Goal: Task Accomplishment & Management: Use online tool/utility

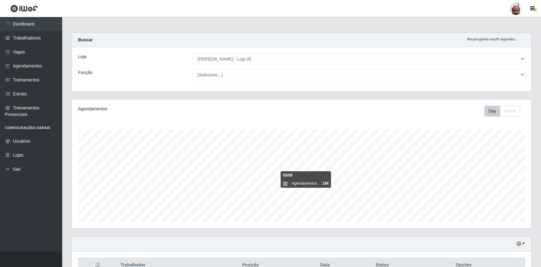
select select "252"
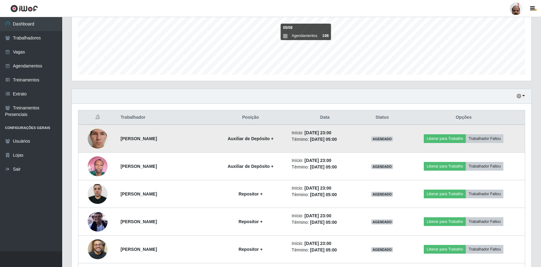
scroll to position [176, 0]
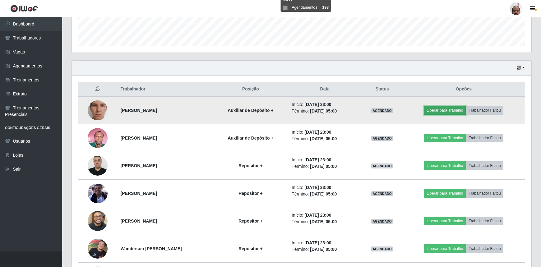
click at [454, 110] on button "Liberar para Trabalho" at bounding box center [445, 110] width 42 height 9
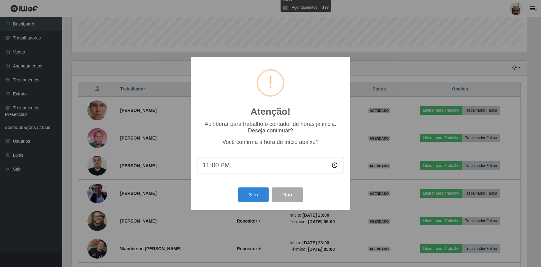
scroll to position [129, 457]
click at [253, 196] on button "Sim" at bounding box center [254, 195] width 30 height 15
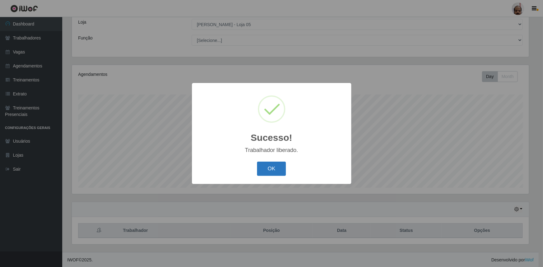
click at [274, 168] on button "OK" at bounding box center [271, 169] width 29 height 15
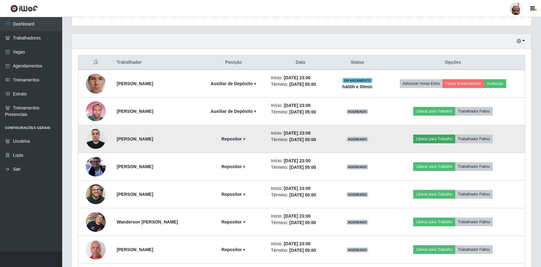
scroll to position [204, 0]
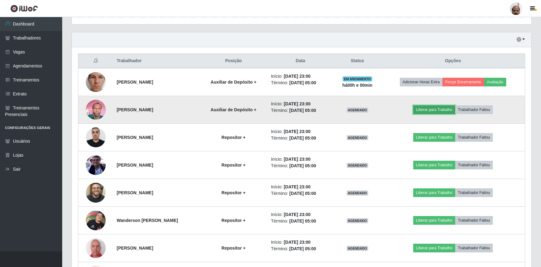
click at [432, 111] on button "Liberar para Trabalho" at bounding box center [435, 109] width 42 height 9
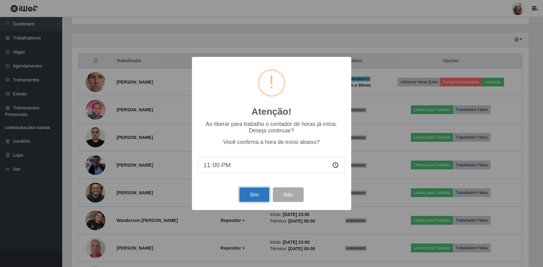
click at [247, 194] on button "Sim" at bounding box center [254, 195] width 30 height 15
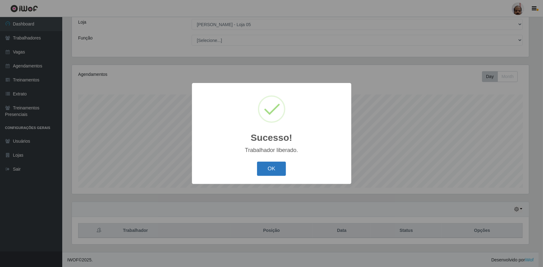
click at [275, 171] on button "OK" at bounding box center [271, 169] width 29 height 15
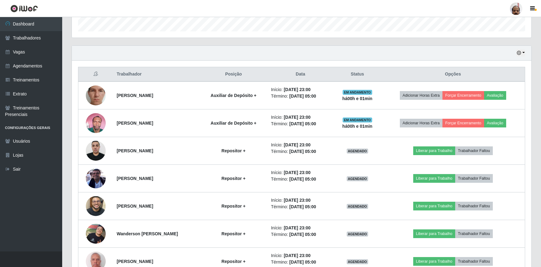
scroll to position [204, 0]
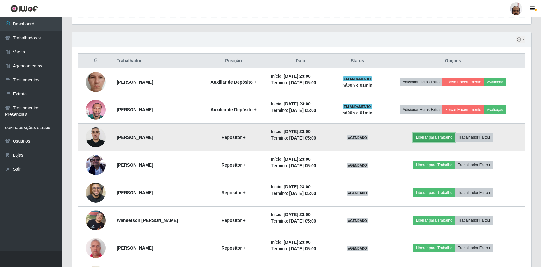
click at [437, 138] on button "Liberar para Trabalho" at bounding box center [435, 137] width 42 height 9
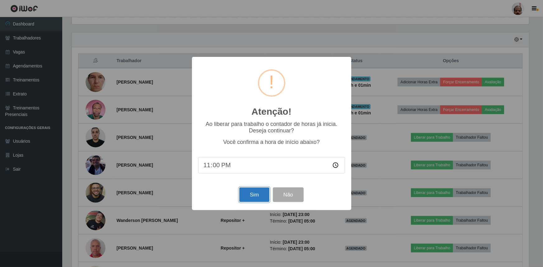
click at [248, 199] on button "Sim" at bounding box center [254, 195] width 30 height 15
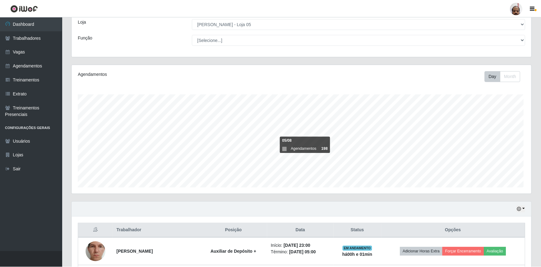
scroll to position [0, 0]
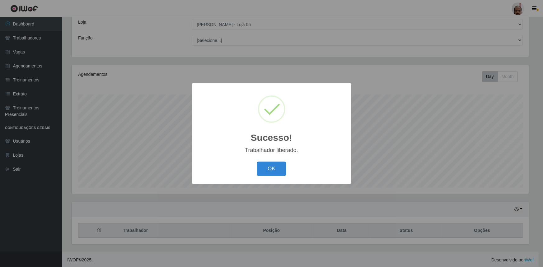
drag, startPoint x: 273, startPoint y: 168, endPoint x: 543, endPoint y: 159, distance: 269.6
click at [274, 168] on button "OK" at bounding box center [271, 169] width 29 height 15
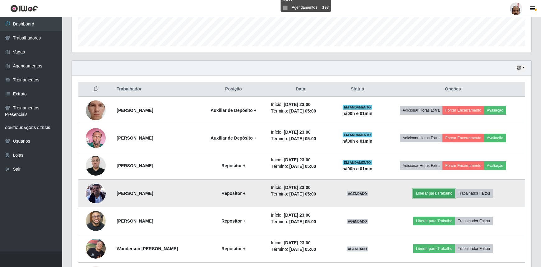
click at [446, 190] on button "Liberar para Trabalho" at bounding box center [435, 193] width 42 height 9
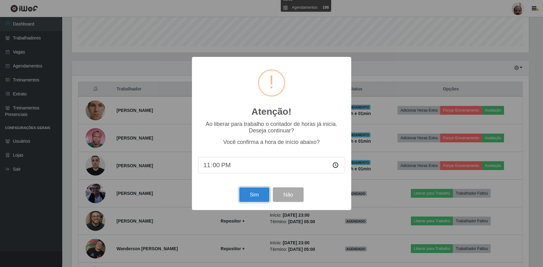
click at [257, 199] on button "Sim" at bounding box center [254, 195] width 30 height 15
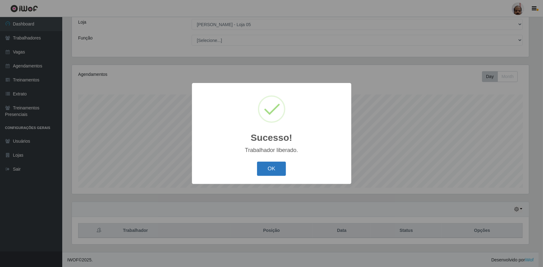
click at [276, 175] on button "OK" at bounding box center [271, 169] width 29 height 15
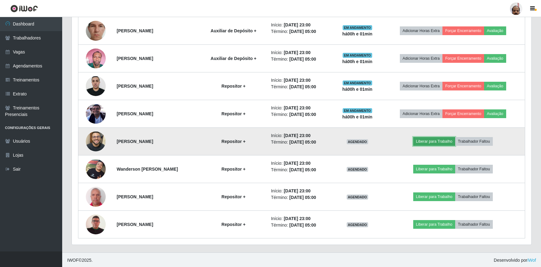
click at [427, 138] on button "Liberar para Trabalho" at bounding box center [435, 141] width 42 height 9
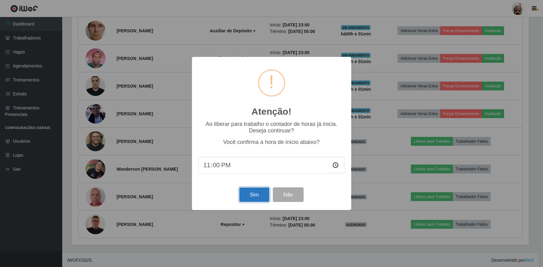
click at [246, 191] on button "Sim" at bounding box center [254, 195] width 30 height 15
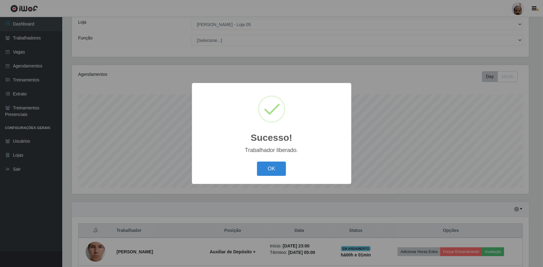
click at [288, 169] on div "OK Cancel" at bounding box center [271, 169] width 147 height 18
click at [269, 171] on button "OK" at bounding box center [271, 169] width 29 height 15
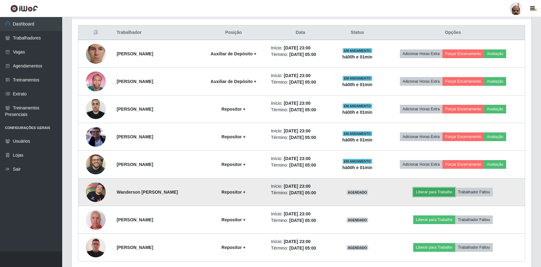
click at [436, 192] on button "Liberar para Trabalho" at bounding box center [435, 192] width 42 height 9
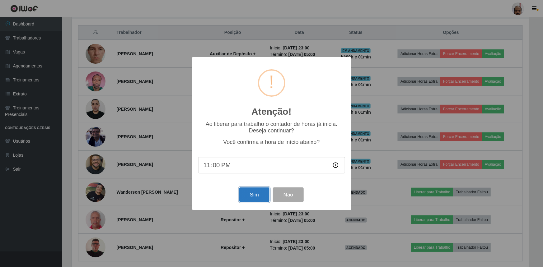
click at [246, 196] on button "Sim" at bounding box center [254, 195] width 30 height 15
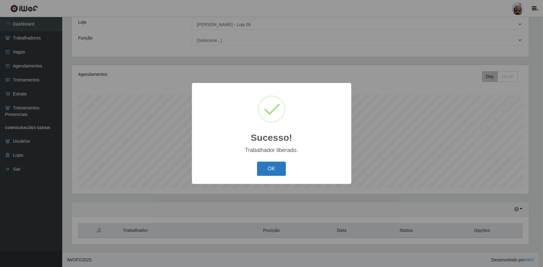
click at [269, 172] on button "OK" at bounding box center [271, 169] width 29 height 15
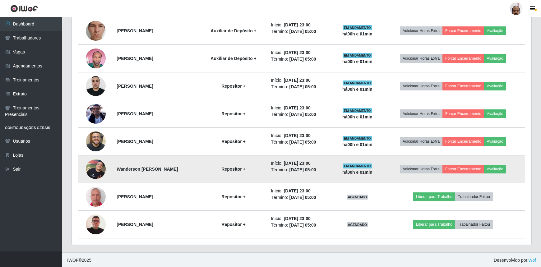
click at [92, 168] on img at bounding box center [96, 169] width 20 height 20
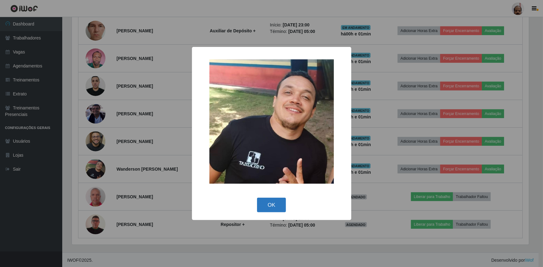
click at [261, 203] on button "OK" at bounding box center [271, 205] width 29 height 15
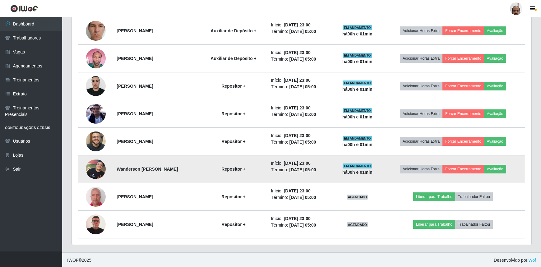
click at [95, 170] on img at bounding box center [96, 169] width 20 height 20
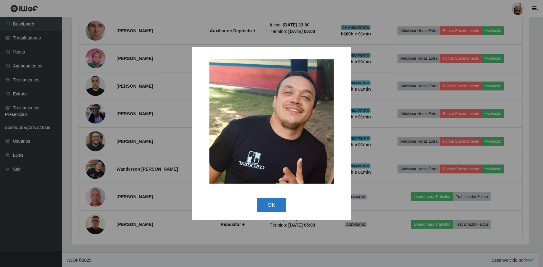
click at [279, 205] on button "OK" at bounding box center [271, 205] width 29 height 15
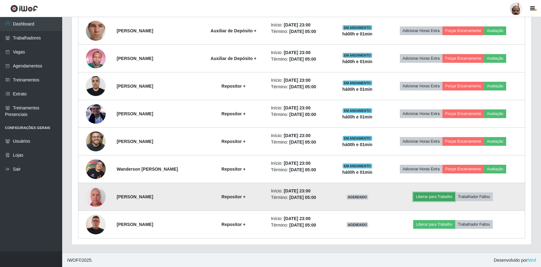
click at [445, 193] on button "Liberar para Trabalho" at bounding box center [435, 197] width 42 height 9
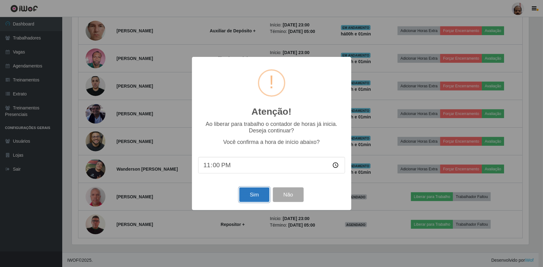
click at [246, 197] on button "Sim" at bounding box center [254, 195] width 30 height 15
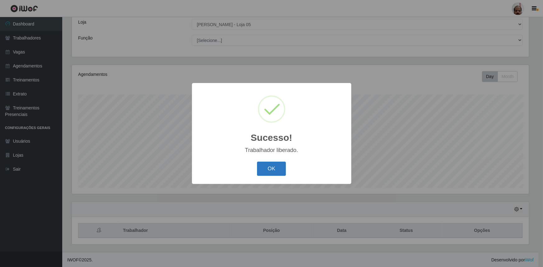
click at [268, 168] on button "OK" at bounding box center [271, 169] width 29 height 15
